Goal: Register for event/course

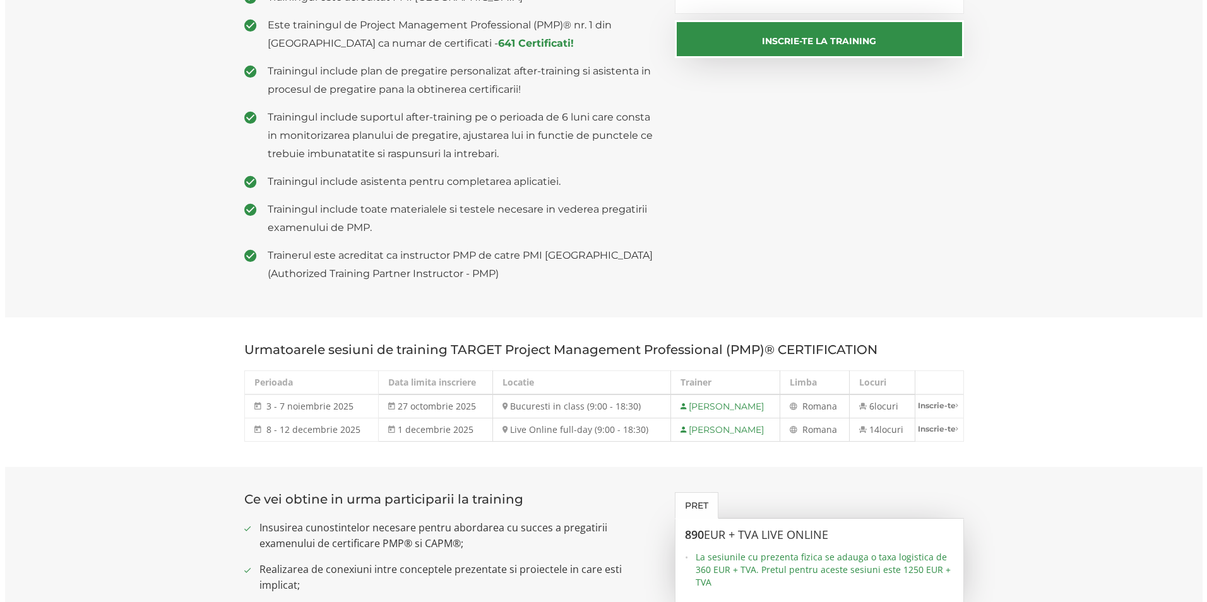
scroll to position [379, 0]
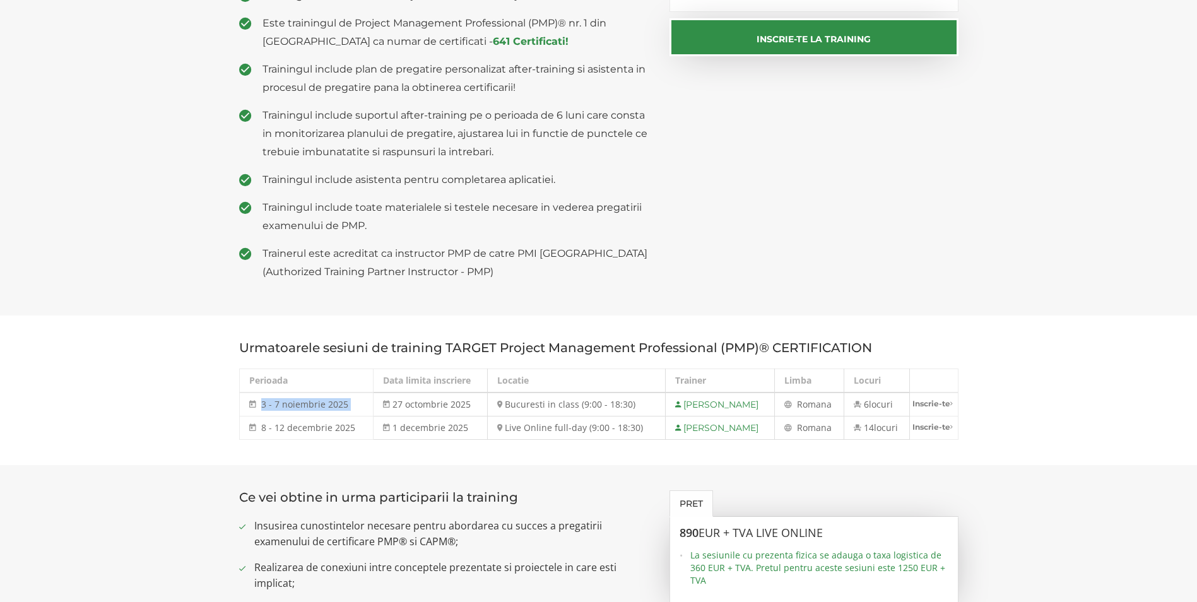
drag, startPoint x: 261, startPoint y: 405, endPoint x: 378, endPoint y: 403, distance: 117.4
click at [378, 403] on tr "3 - 7 noiembrie 2025 3 - 7 noi 2025 27 octombrie 2025 Bucuresti in class (9:00 …" at bounding box center [598, 405] width 719 height 24
drag, startPoint x: 378, startPoint y: 403, endPoint x: 644, endPoint y: 409, distance: 266.5
click at [644, 409] on td "Bucuresti in class (9:00 - 18:30)" at bounding box center [576, 405] width 179 height 24
click at [374, 413] on td "27 octombrie 2025" at bounding box center [431, 405] width 114 height 24
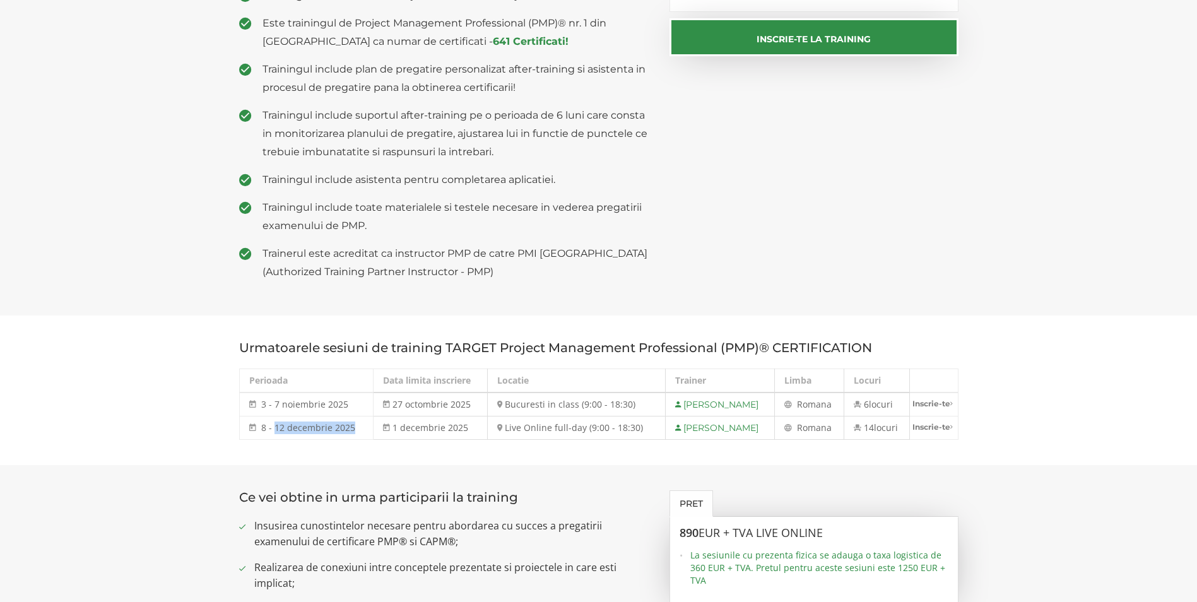
drag, startPoint x: 273, startPoint y: 428, endPoint x: 357, endPoint y: 429, distance: 84.0
click at [357, 429] on td "8 - 12 decembrie 2025 [DATE] - [DATE]" at bounding box center [306, 428] width 134 height 23
drag, startPoint x: 357, startPoint y: 429, endPoint x: 393, endPoint y: 429, distance: 36.6
click at [393, 429] on td "1 decembrie 2025" at bounding box center [431, 428] width 114 height 23
drag, startPoint x: 393, startPoint y: 423, endPoint x: 469, endPoint y: 431, distance: 76.8
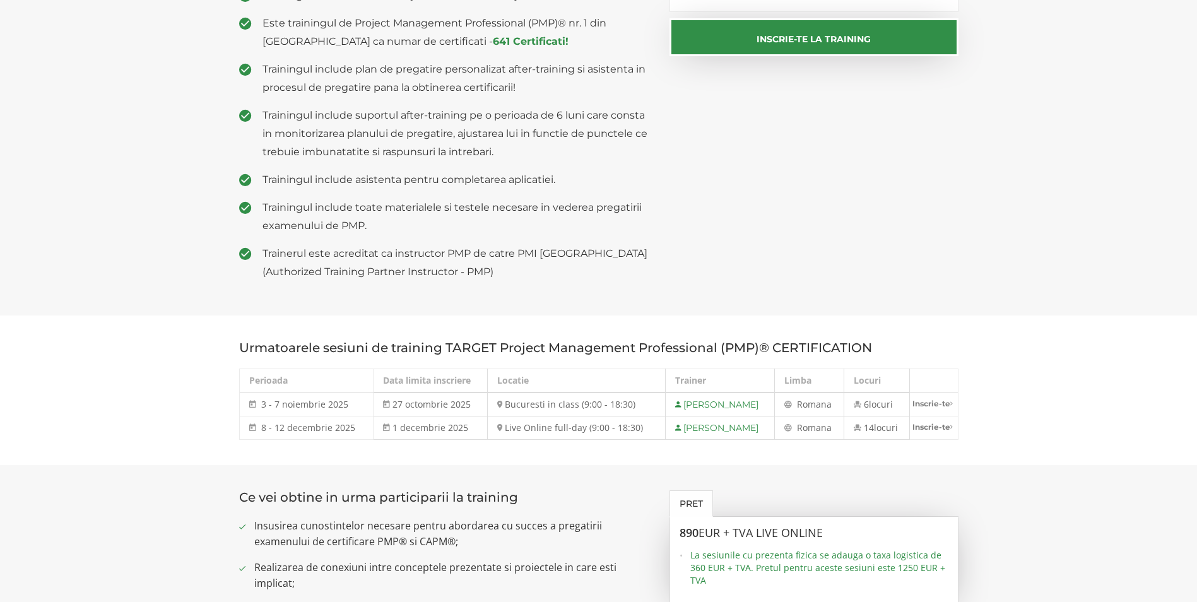
click at [469, 431] on td "1 decembrie 2025" at bounding box center [431, 428] width 114 height 23
drag, startPoint x: 469, startPoint y: 431, endPoint x: 394, endPoint y: 448, distance: 76.9
click at [394, 448] on section "Urmatoarele sesiuni de training TARGET Project Management Professional (PMP)® C…" at bounding box center [598, 391] width 1197 height 150
click at [930, 427] on link "Inscrie-te" at bounding box center [933, 427] width 47 height 21
select select "Live Online full-day (9:00 - 18:30) - 8 decembrie - 12 decembrie 2025"
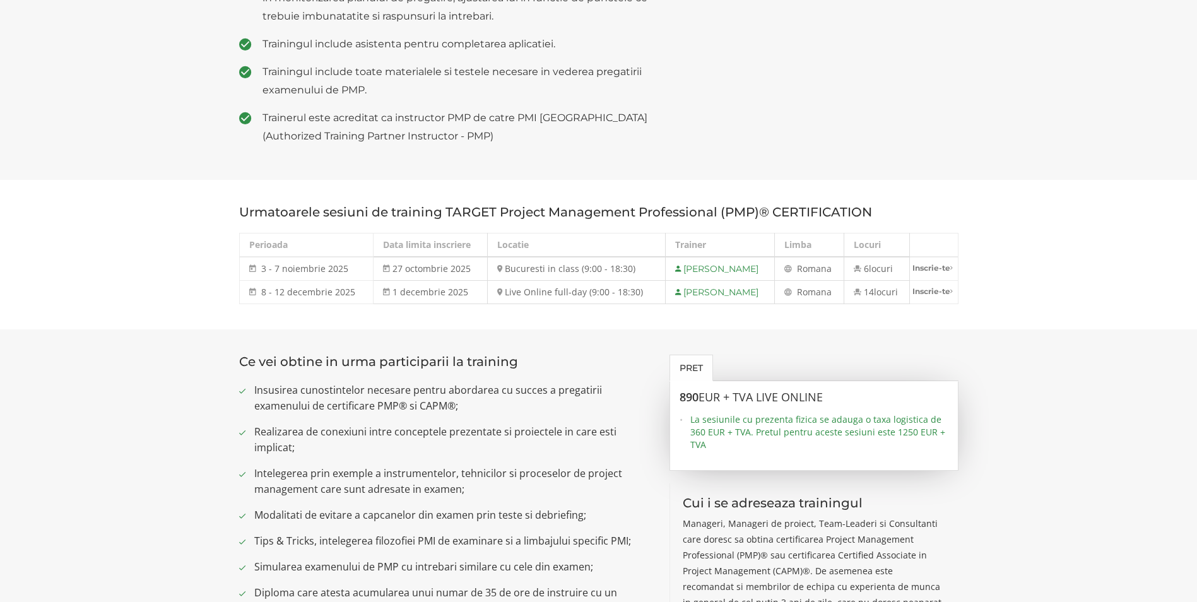
scroll to position [568, 0]
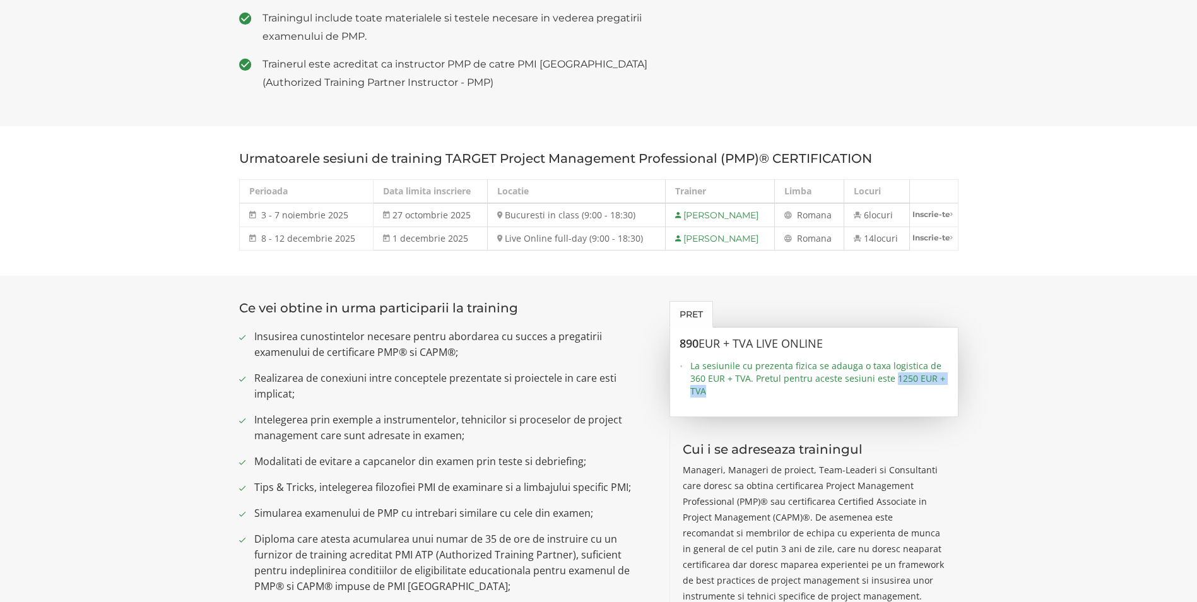
drag, startPoint x: 902, startPoint y: 378, endPoint x: 944, endPoint y: 392, distance: 44.5
click at [944, 392] on span "La sesiunile cu prezenta fizica se adauga o taxa logistica de 360 EUR + TVA. Pr…" at bounding box center [820, 379] width 258 height 38
drag, startPoint x: 694, startPoint y: 346, endPoint x: 683, endPoint y: 345, distance: 10.7
click at [683, 345] on h3 "890 EUR + TVA LIVE ONLINE" at bounding box center [814, 344] width 269 height 13
click at [917, 262] on section "Urmatoarele sesiuni de training TARGET Project Management Professional (PMP)® C…" at bounding box center [598, 201] width 1197 height 150
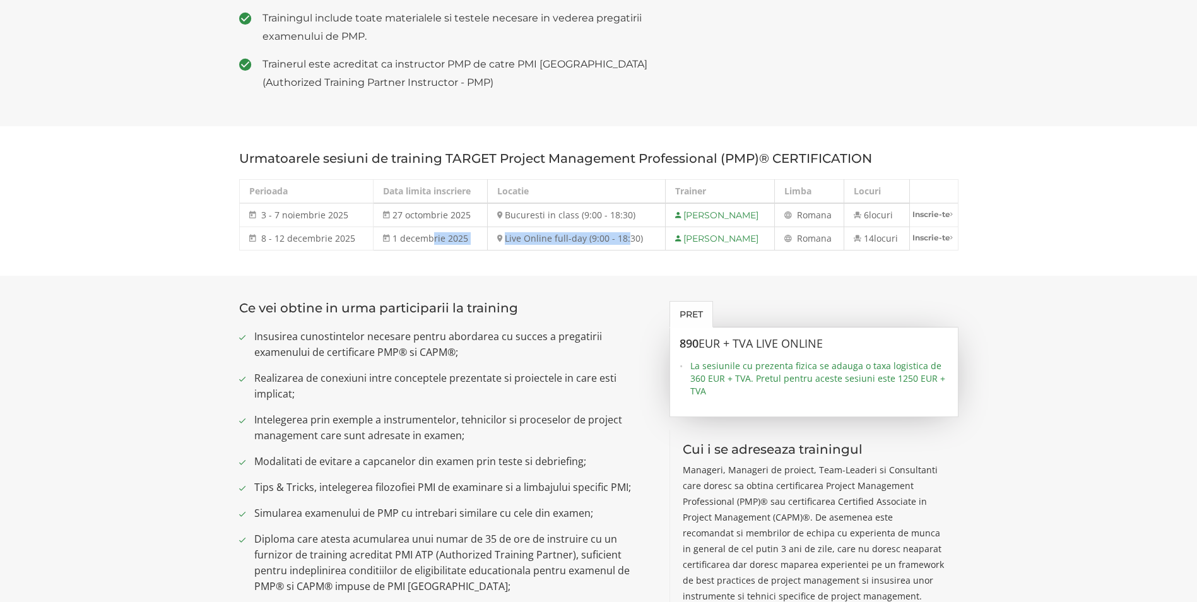
drag, startPoint x: 425, startPoint y: 237, endPoint x: 619, endPoint y: 234, distance: 193.8
click at [619, 234] on tr "8 - 12 decembrie 2025 [DATE] - [DATE] 1 decembrie 2025 Live Online full-day (9:…" at bounding box center [598, 238] width 719 height 23
drag, startPoint x: 619, startPoint y: 234, endPoint x: 507, endPoint y: 282, distance: 122.2
click at [513, 278] on section "Ce vei obtine in urma participarii la training Insusirea cunostintelor necesare…" at bounding box center [598, 573] width 1197 height 594
drag, startPoint x: 259, startPoint y: 239, endPoint x: 360, endPoint y: 240, distance: 101.6
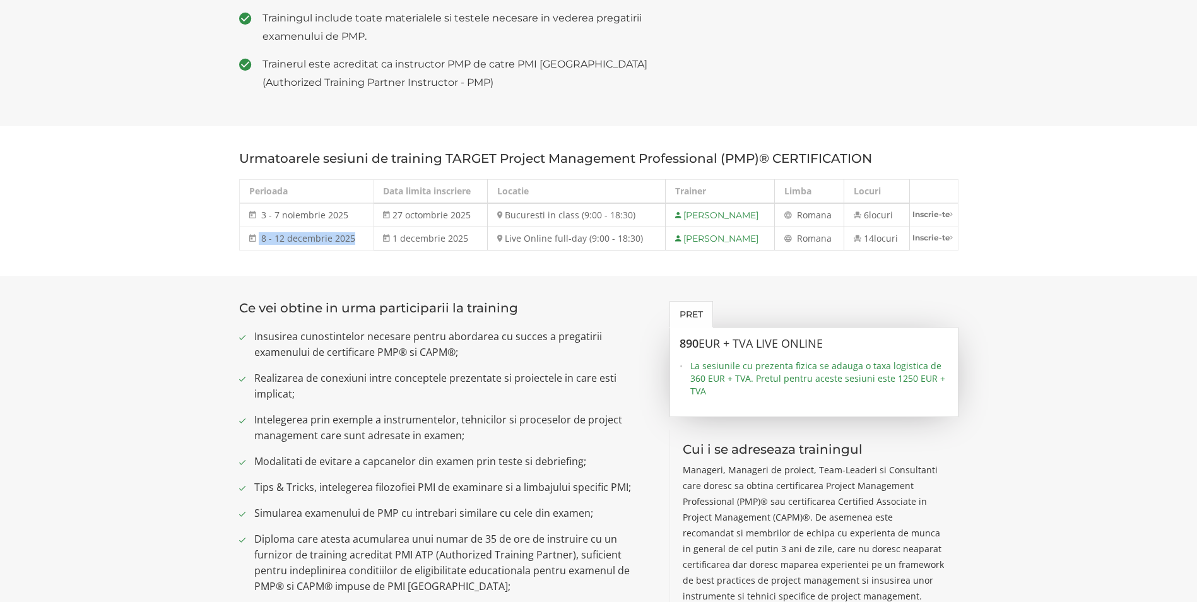
click at [360, 240] on td "8 - 12 decembrie 2025 [DATE] - [DATE]" at bounding box center [306, 238] width 134 height 23
drag, startPoint x: 360, startPoint y: 240, endPoint x: 268, endPoint y: 241, distance: 92.2
click at [268, 241] on span "8 - 12 decembrie 2025" at bounding box center [308, 238] width 94 height 12
drag, startPoint x: 262, startPoint y: 239, endPoint x: 357, endPoint y: 240, distance: 94.7
click at [357, 240] on td "8 - 12 decembrie 2025 [DATE] - [DATE]" at bounding box center [306, 238] width 134 height 23
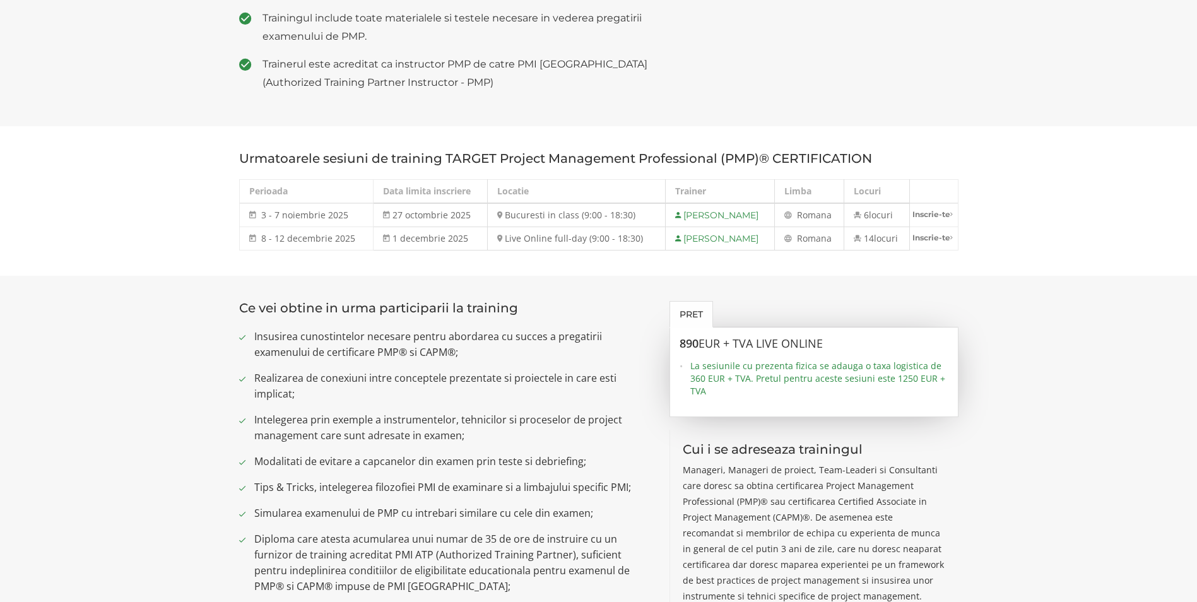
drag, startPoint x: 357, startPoint y: 240, endPoint x: 465, endPoint y: 269, distance: 112.2
click at [465, 269] on section "Urmatoarele sesiuni de training TARGET Project Management Professional (PMP)® C…" at bounding box center [598, 201] width 1197 height 150
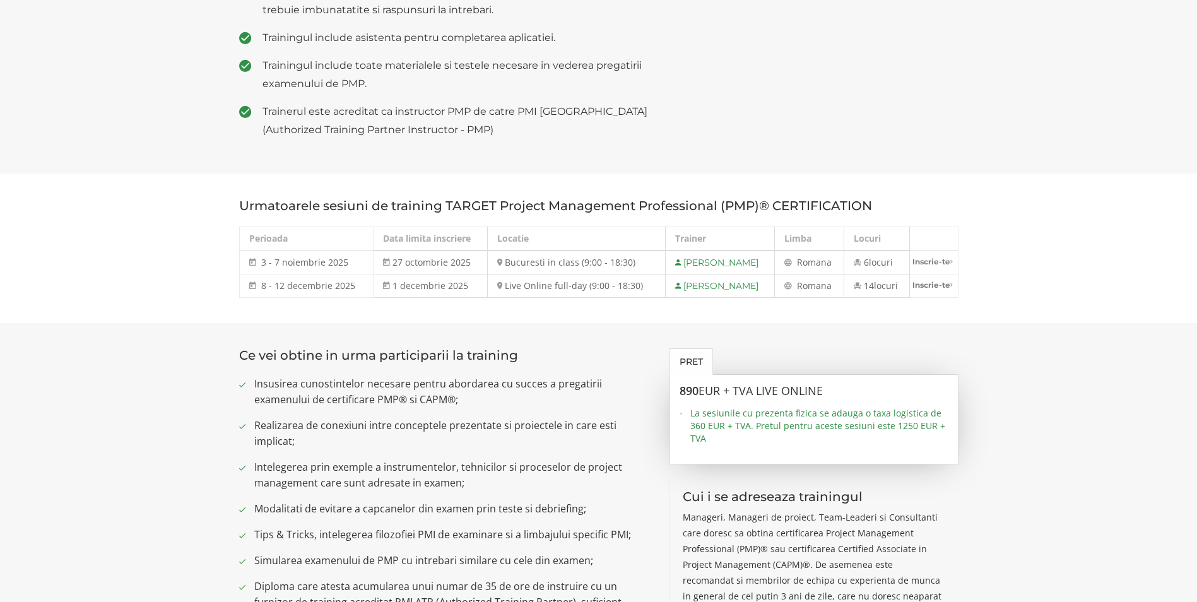
scroll to position [442, 0]
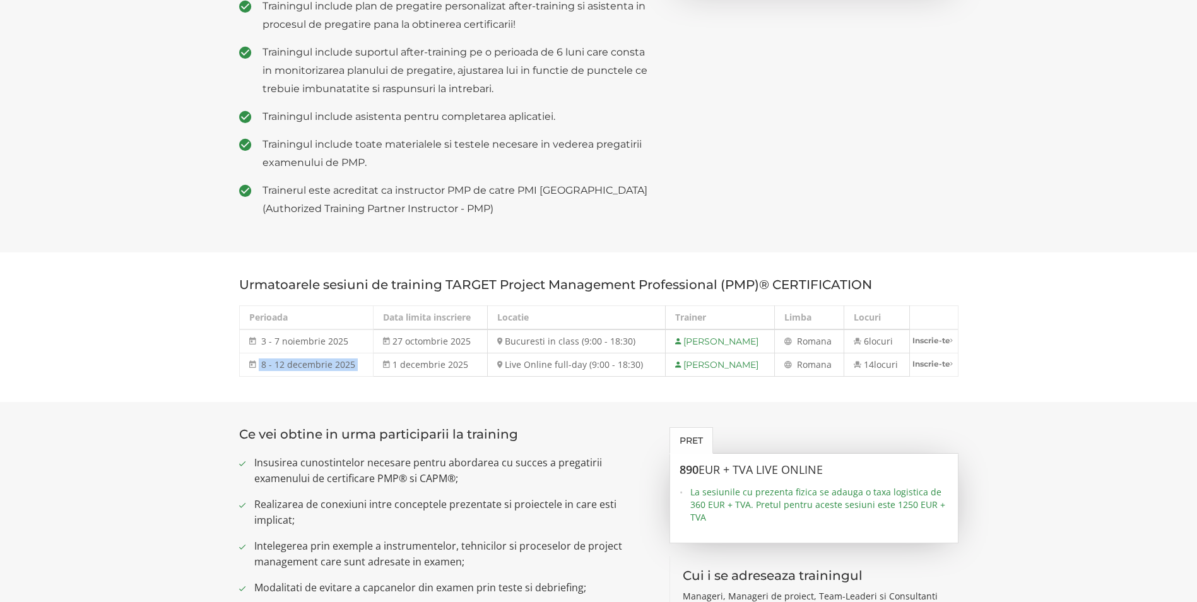
drag, startPoint x: 255, startPoint y: 367, endPoint x: 371, endPoint y: 376, distance: 115.9
click at [371, 376] on tr "8 - 12 decembrie 2025 [DATE] - [DATE] 1 decembrie 2025 Live Online full-day (9:…" at bounding box center [598, 364] width 719 height 23
drag, startPoint x: 371, startPoint y: 376, endPoint x: 350, endPoint y: 385, distance: 22.6
click at [350, 385] on section "Urmatoarele sesiuni de training TARGET Project Management Professional (PMP)® C…" at bounding box center [598, 327] width 1197 height 150
drag, startPoint x: 273, startPoint y: 362, endPoint x: 359, endPoint y: 369, distance: 86.1
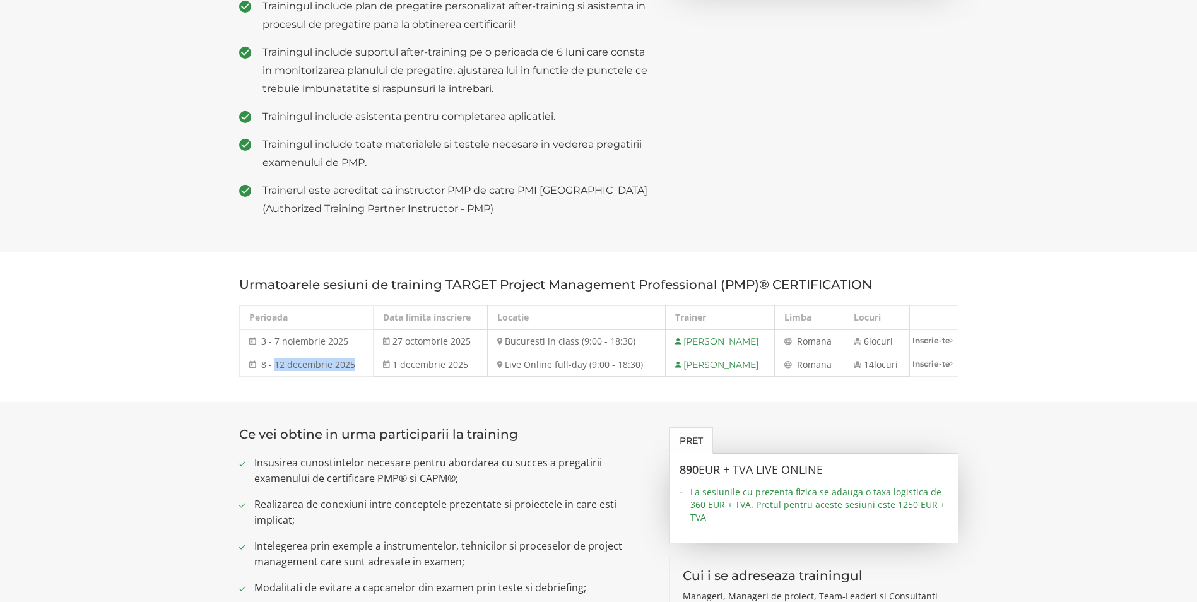
click at [359, 369] on td "8 - 12 decembrie 2025 [DATE] - [DATE]" at bounding box center [306, 364] width 134 height 23
drag, startPoint x: 359, startPoint y: 369, endPoint x: 270, endPoint y: 361, distance: 89.3
click at [270, 361] on span "8 - 12 decembrie 2025" at bounding box center [308, 365] width 94 height 12
drag, startPoint x: 257, startPoint y: 362, endPoint x: 374, endPoint y: 373, distance: 118.0
click at [374, 373] on tr "8 - 12 decembrie 2025 [DATE] - [DATE] 1 decembrie 2025 Live Online full-day (9:…" at bounding box center [598, 364] width 719 height 23
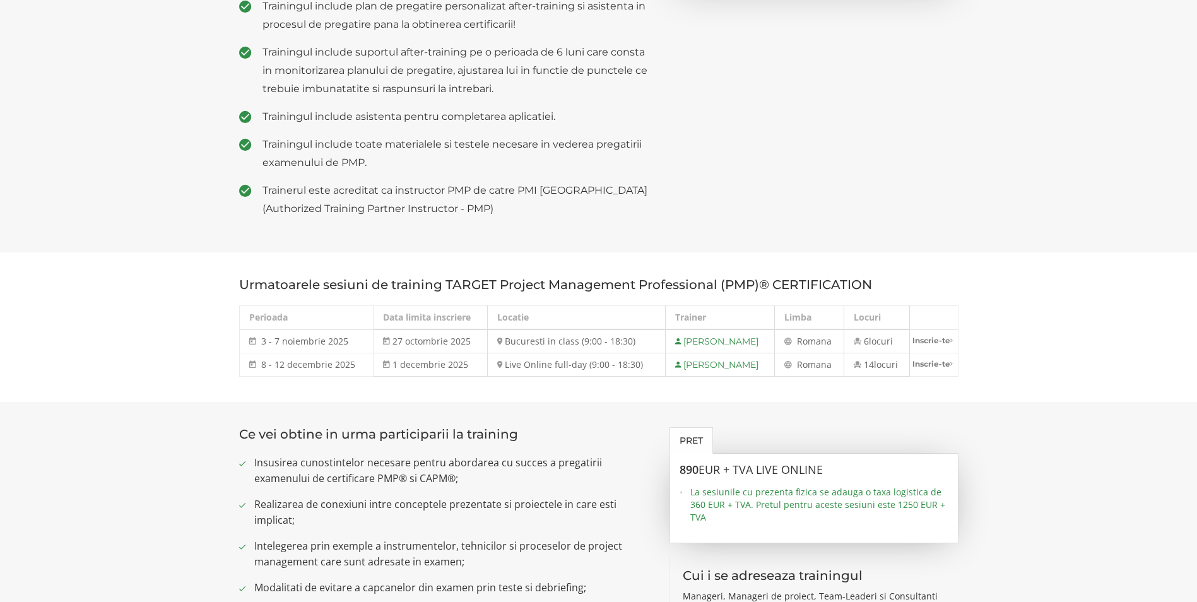
drag, startPoint x: 374, startPoint y: 373, endPoint x: 328, endPoint y: 413, distance: 61.8
drag, startPoint x: 258, startPoint y: 364, endPoint x: 361, endPoint y: 369, distance: 103.0
click at [361, 369] on td "8 - 12 decembrie 2025 [DATE] - [DATE]" at bounding box center [306, 364] width 134 height 23
drag, startPoint x: 361, startPoint y: 369, endPoint x: 335, endPoint y: 405, distance: 44.2
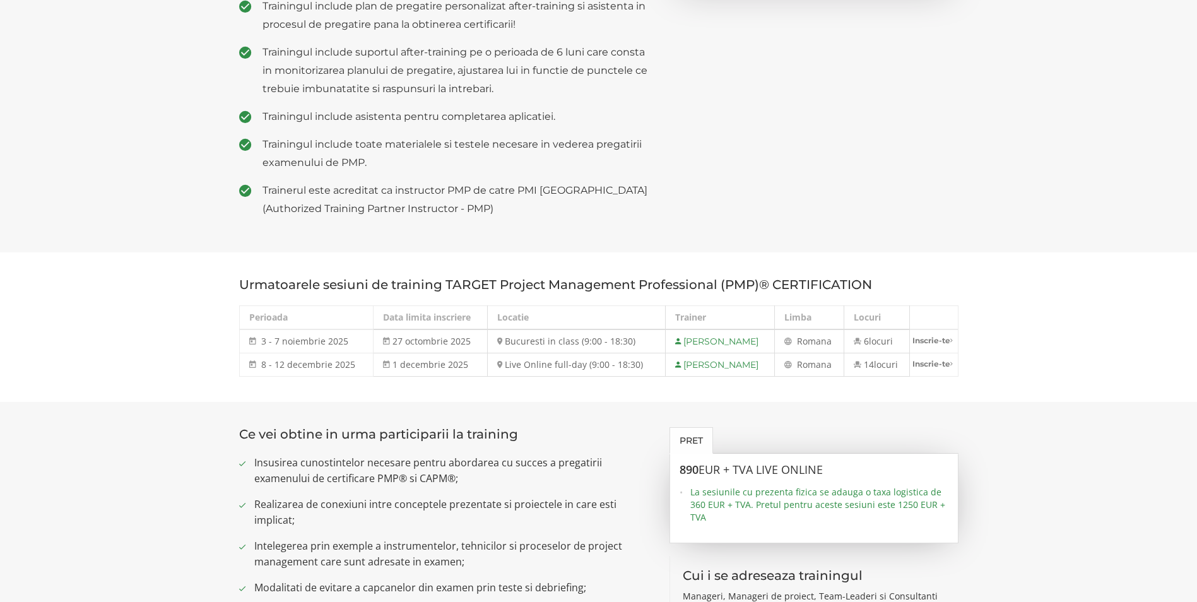
drag, startPoint x: 271, startPoint y: 365, endPoint x: 355, endPoint y: 365, distance: 84.6
click at [355, 365] on td "8 - 12 decembrie 2025 [DATE] - [DATE]" at bounding box center [306, 364] width 134 height 23
drag, startPoint x: 355, startPoint y: 365, endPoint x: 340, endPoint y: 381, distance: 22.8
click at [340, 381] on section "Urmatoarele sesiuni de training TARGET Project Management Professional (PMP)® C…" at bounding box center [598, 327] width 1197 height 150
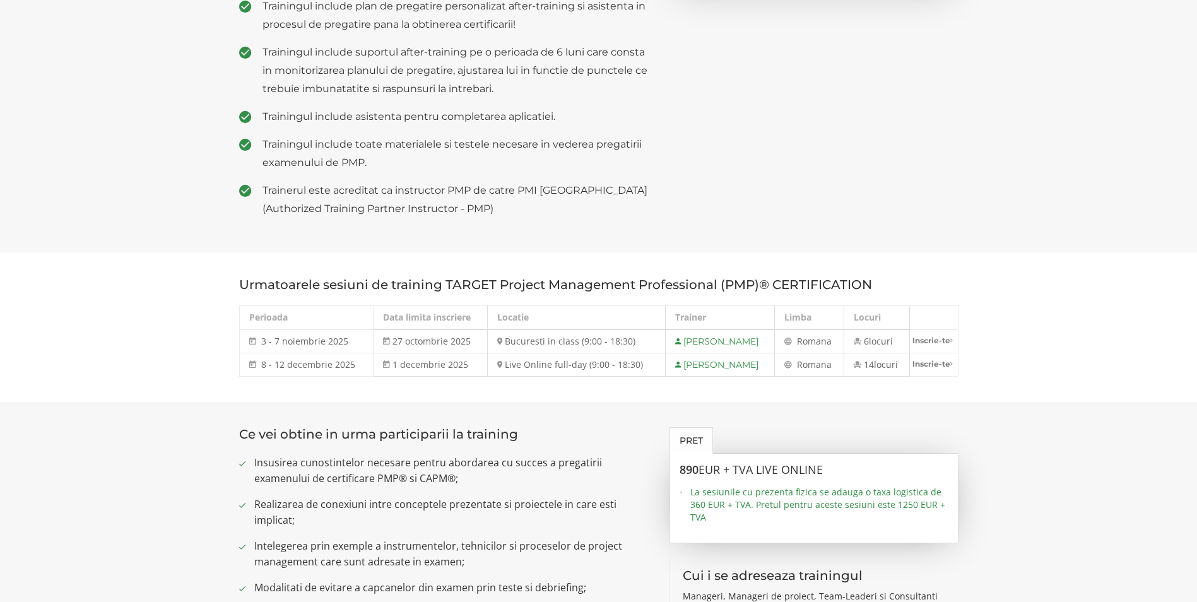
drag, startPoint x: 296, startPoint y: 367, endPoint x: 474, endPoint y: 369, distance: 178.0
click at [474, 369] on tr "8 - 12 decembrie 2025 [DATE] - [DATE] 1 decembrie 2025 Live Online full-day (9:…" at bounding box center [598, 364] width 719 height 23
drag, startPoint x: 474, startPoint y: 369, endPoint x: 444, endPoint y: 386, distance: 34.2
click at [444, 386] on section "Urmatoarele sesiuni de training TARGET Project Management Professional (PMP)® C…" at bounding box center [598, 327] width 1197 height 150
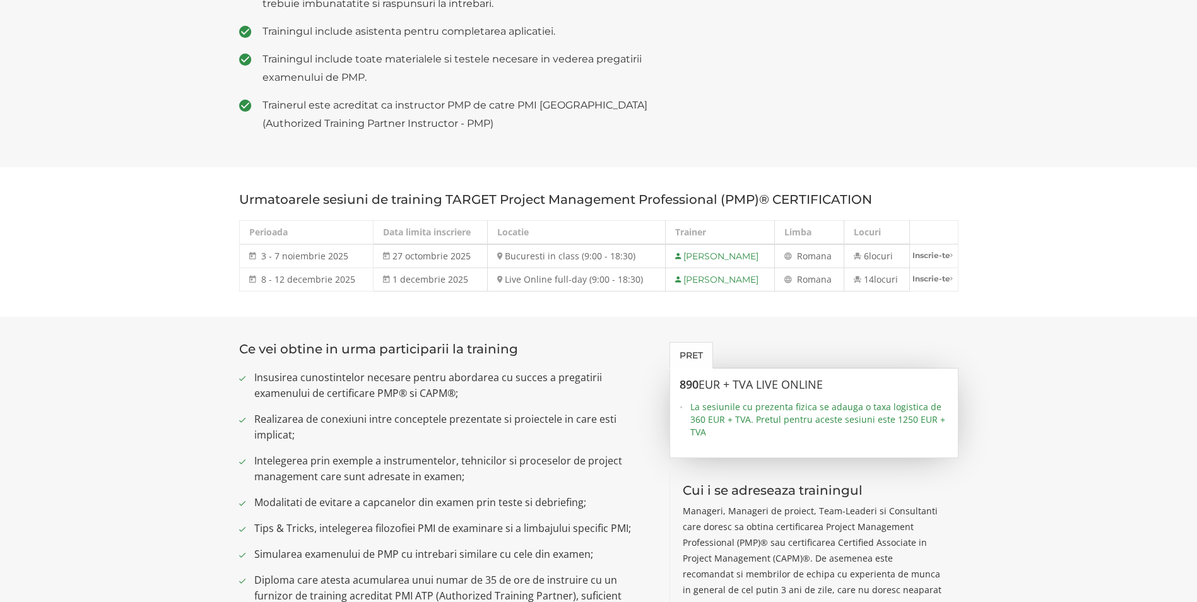
scroll to position [505, 0]
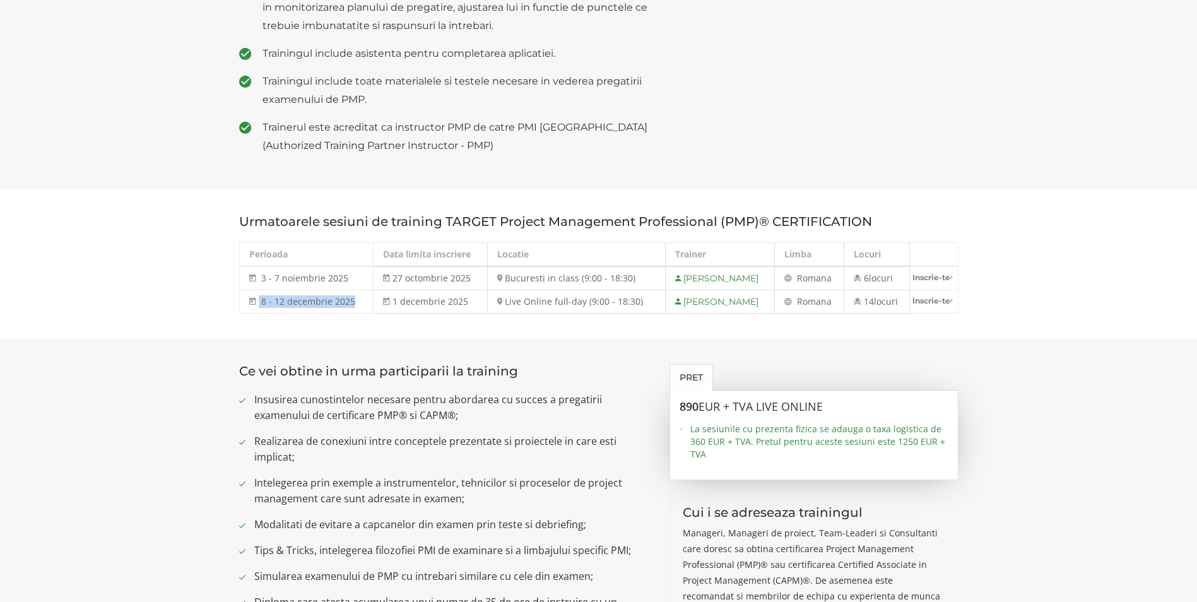
drag, startPoint x: 254, startPoint y: 298, endPoint x: 350, endPoint y: 298, distance: 95.9
click at [350, 298] on td "8 - 12 decembrie 2025 [DATE] - [DATE]" at bounding box center [306, 301] width 134 height 23
drag, startPoint x: 350, startPoint y: 298, endPoint x: 315, endPoint y: 298, distance: 35.3
click at [315, 298] on span "8 - 12 decembrie 2025" at bounding box center [308, 301] width 94 height 12
drag, startPoint x: 283, startPoint y: 302, endPoint x: 348, endPoint y: 307, distance: 65.2
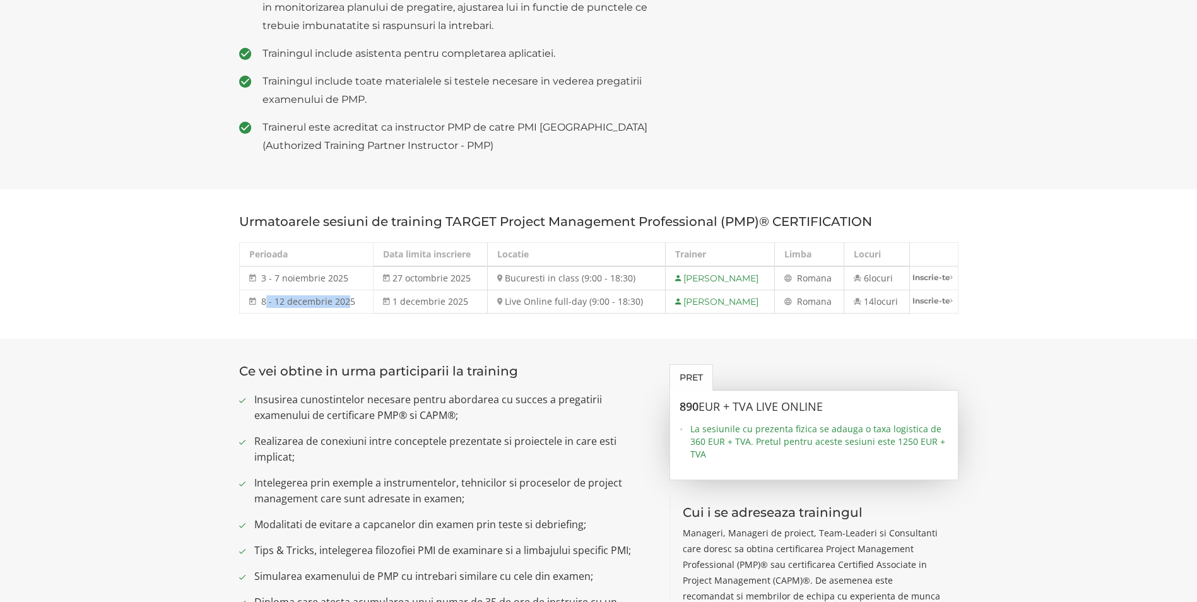
click at [348, 307] on span "8 - 12 decembrie 2025" at bounding box center [308, 301] width 94 height 12
drag, startPoint x: 348, startPoint y: 307, endPoint x: 342, endPoint y: 323, distance: 17.0
click at [342, 323] on section "Urmatoarele sesiuni de training TARGET Project Management Professional (PMP)® C…" at bounding box center [598, 264] width 1197 height 150
drag, startPoint x: 261, startPoint y: 300, endPoint x: 335, endPoint y: 301, distance: 73.2
click at [335, 301] on span "8 - 12 decembrie 2025" at bounding box center [308, 301] width 94 height 12
